Goal: Task Accomplishment & Management: Manage account settings

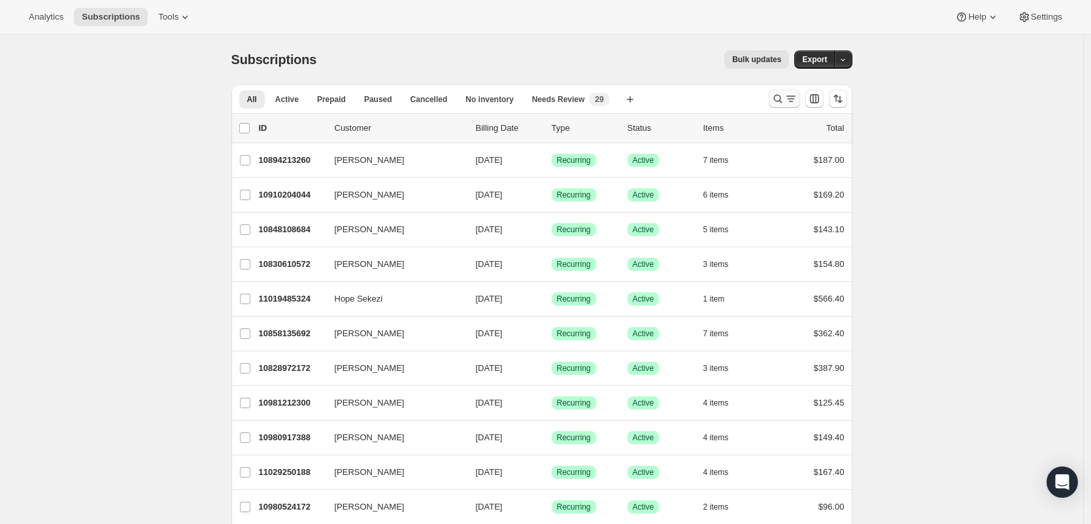
click at [776, 95] on icon "Search and filter results" at bounding box center [777, 98] width 13 height 13
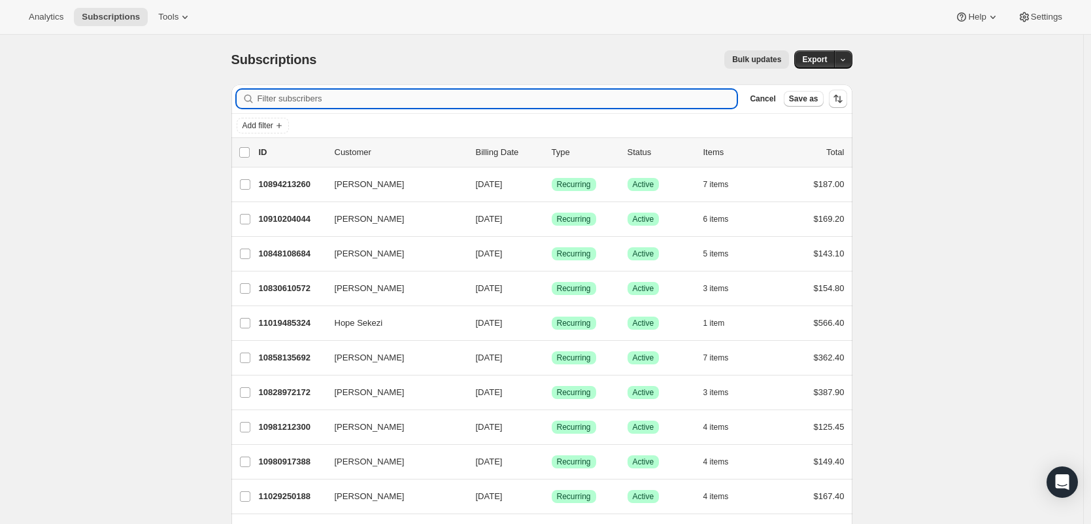
paste input "[EMAIL_ADDRESS][DOMAIN_NAME]"
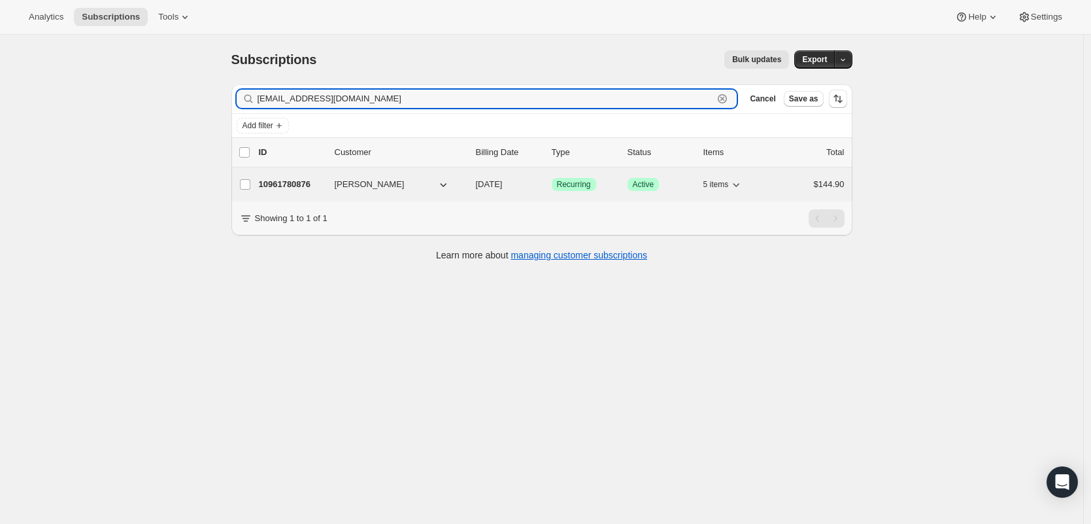
type input "[EMAIL_ADDRESS][DOMAIN_NAME]"
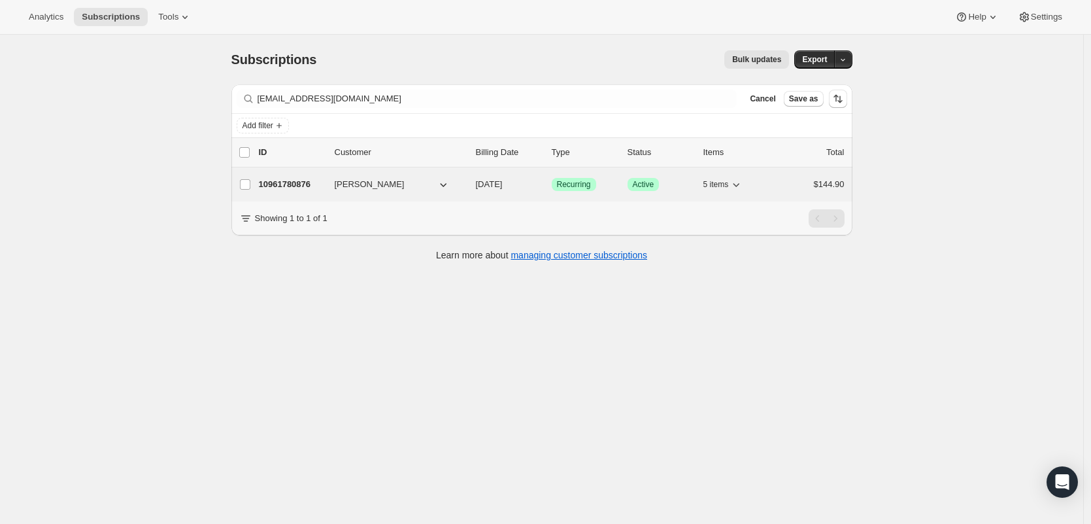
click at [291, 184] on p "10961780876" at bounding box center [291, 184] width 65 height 13
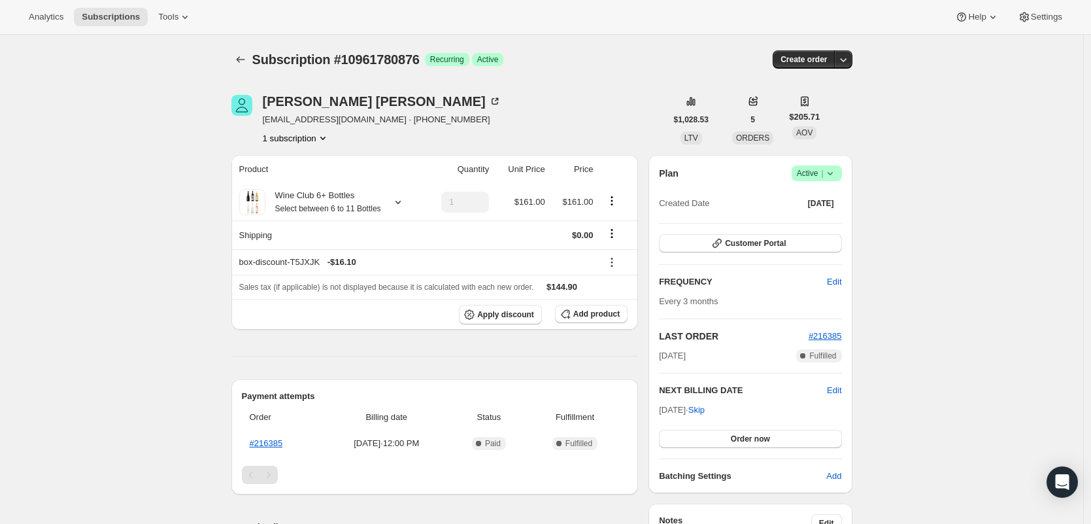
click at [822, 176] on span "Active |" at bounding box center [817, 173] width 40 height 13
click at [813, 228] on button "Cancel subscription" at bounding box center [816, 220] width 82 height 21
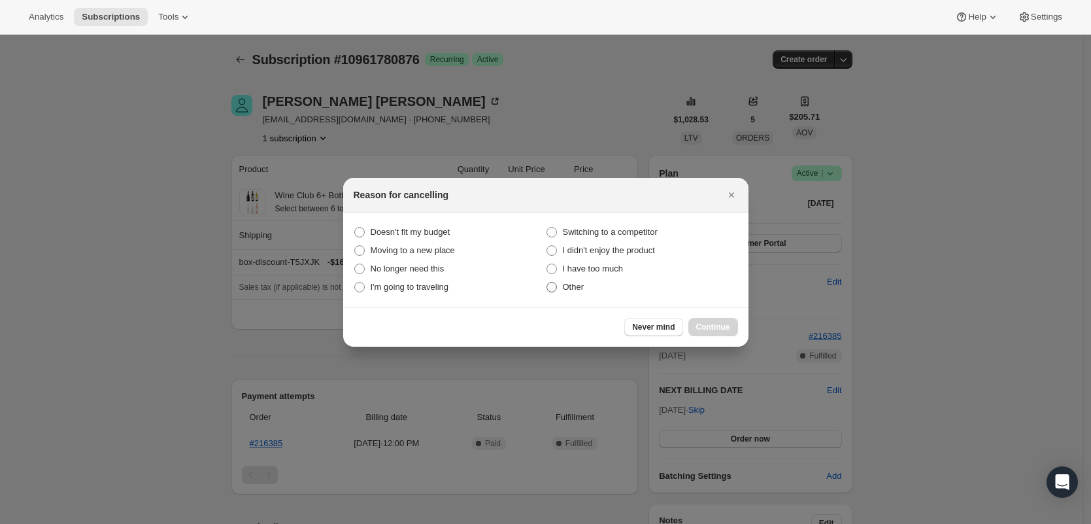
click at [576, 288] on span "Other" at bounding box center [574, 287] width 22 height 10
click at [547, 282] on input "Other" at bounding box center [546, 282] width 1 height 1
radio input "true"
click at [702, 326] on span "Continue" at bounding box center [713, 327] width 34 height 10
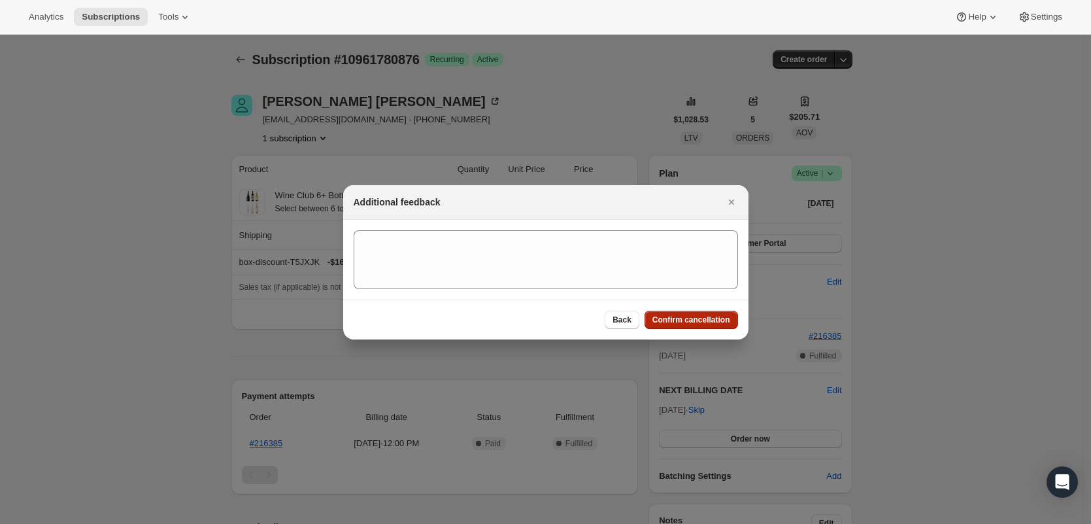
click at [704, 324] on span "Confirm cancellation" at bounding box center [691, 319] width 78 height 10
